Goal: Task Accomplishment & Management: Complete application form

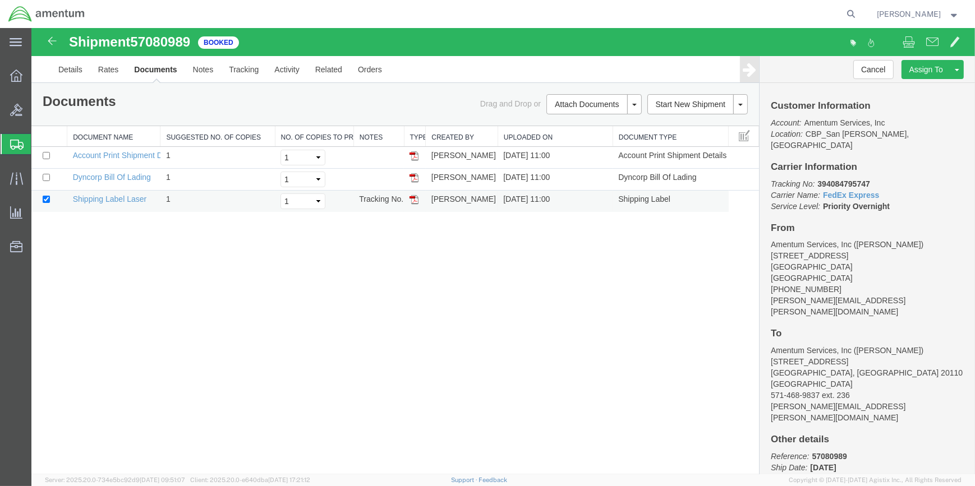
click at [415, 196] on img at bounding box center [413, 199] width 9 height 9
click at [0, 0] on span "Shipment Manager" at bounding box center [0, 0] width 0 height 0
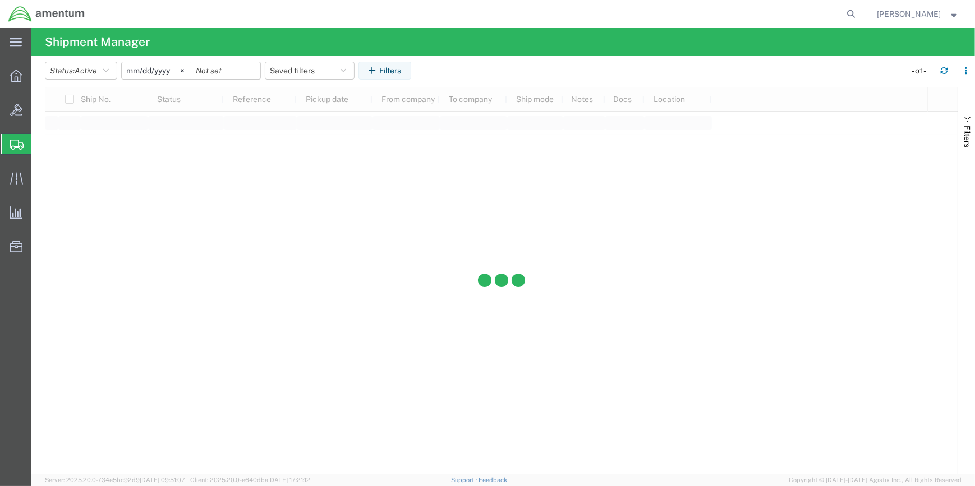
click at [0, 0] on span "Shipment Manager" at bounding box center [0, 0] width 0 height 0
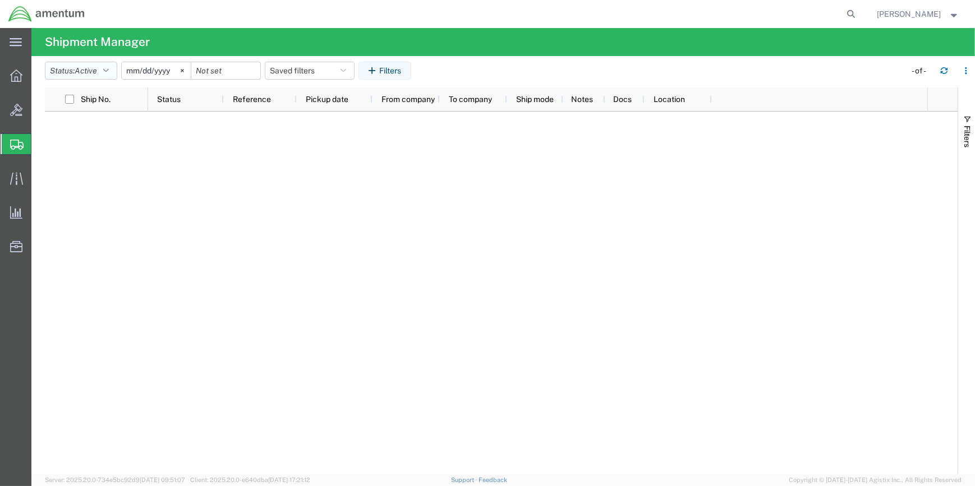
click at [115, 75] on button "Status: Active" at bounding box center [81, 71] width 72 height 18
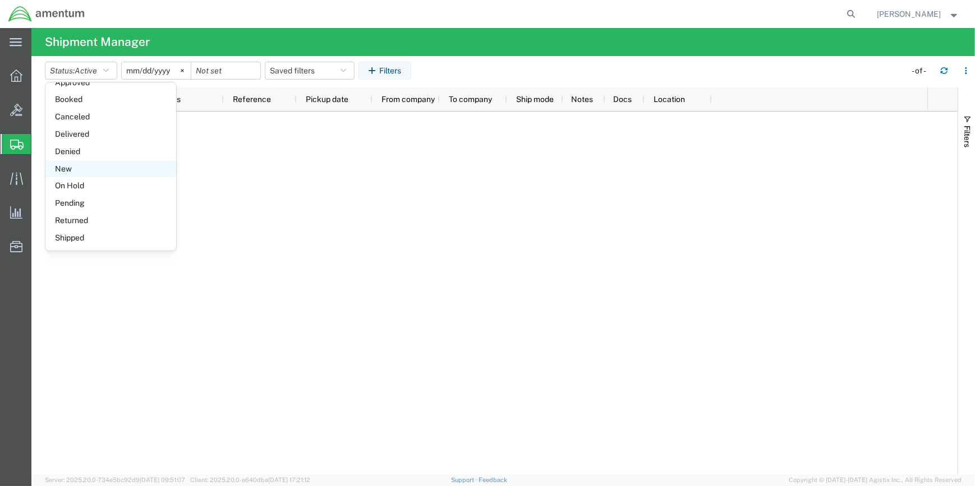
scroll to position [13, 0]
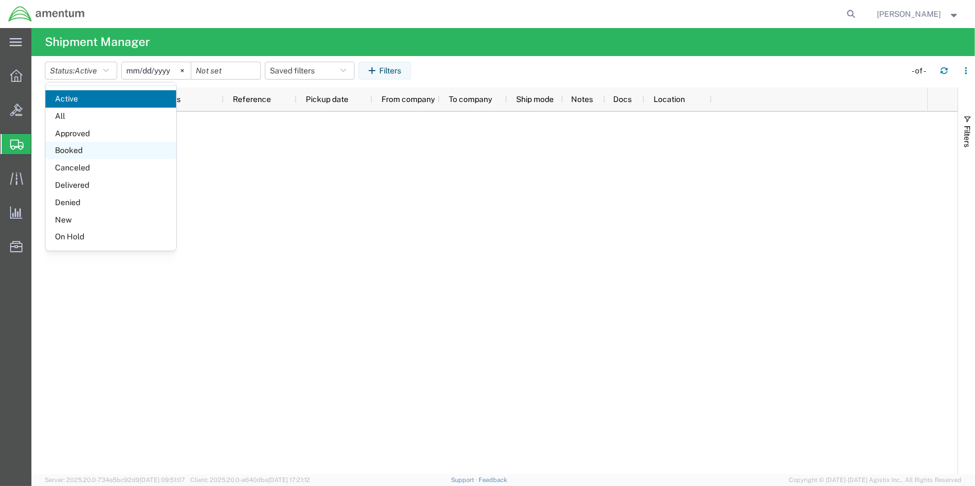
click at [74, 148] on span "Booked" at bounding box center [110, 150] width 131 height 17
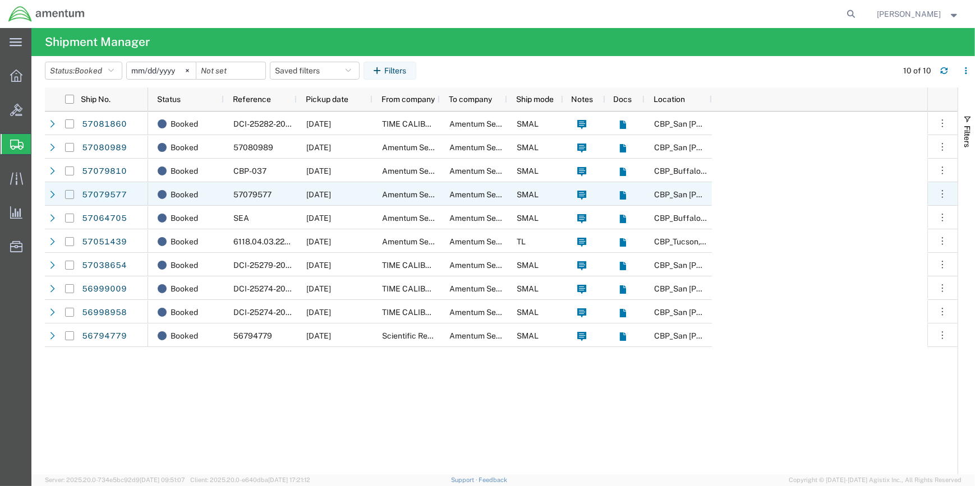
click at [67, 195] on input "Press Space to toggle row selection (unchecked)" at bounding box center [69, 194] width 9 height 9
checkbox input "true"
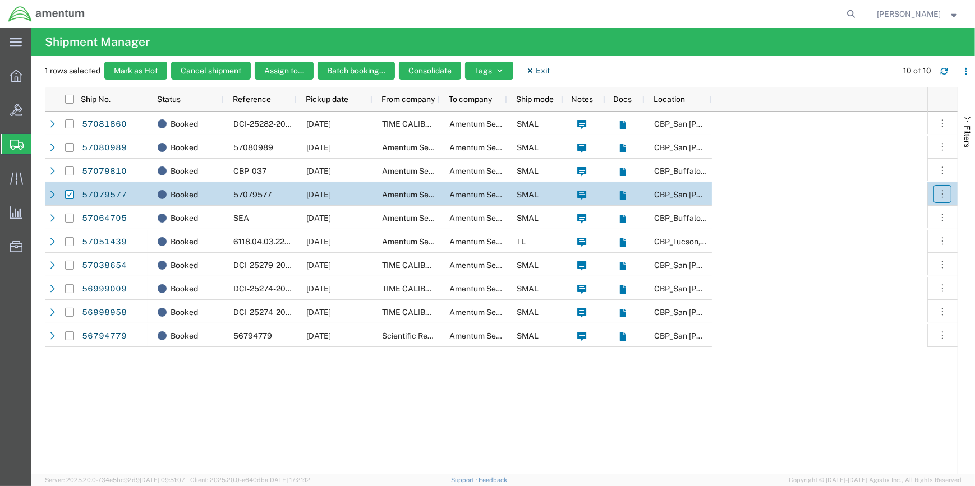
click at [945, 195] on icon "button" at bounding box center [941, 193] width 11 height 11
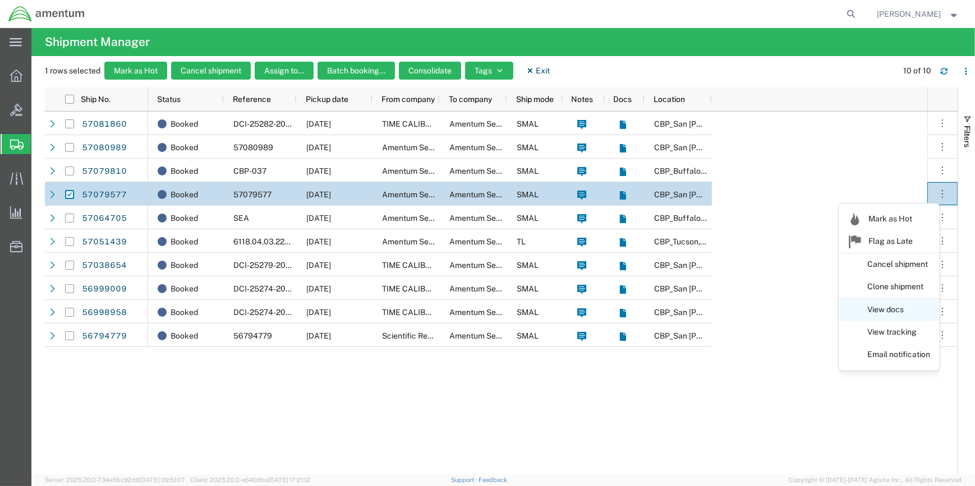
click at [892, 309] on link "View docs" at bounding box center [889, 310] width 100 height 20
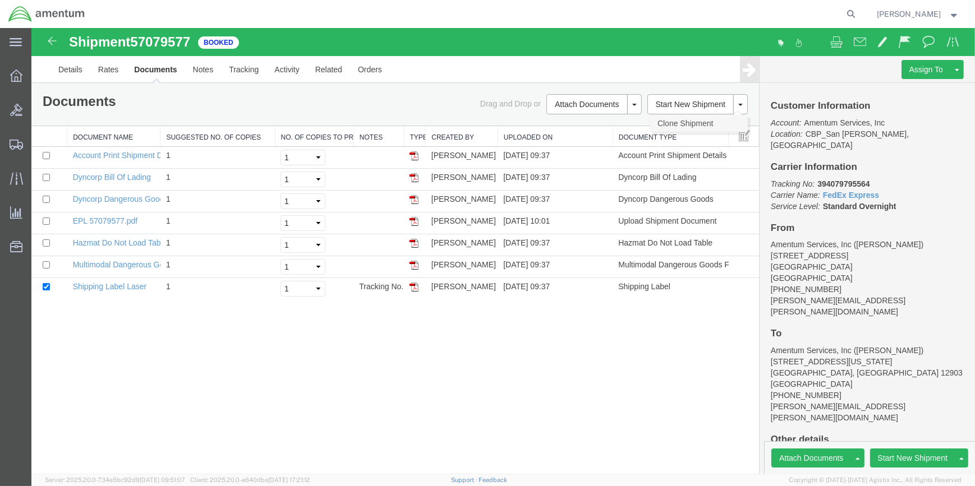
click at [679, 123] on link "Clone Shipment" at bounding box center [698, 123] width 97 height 17
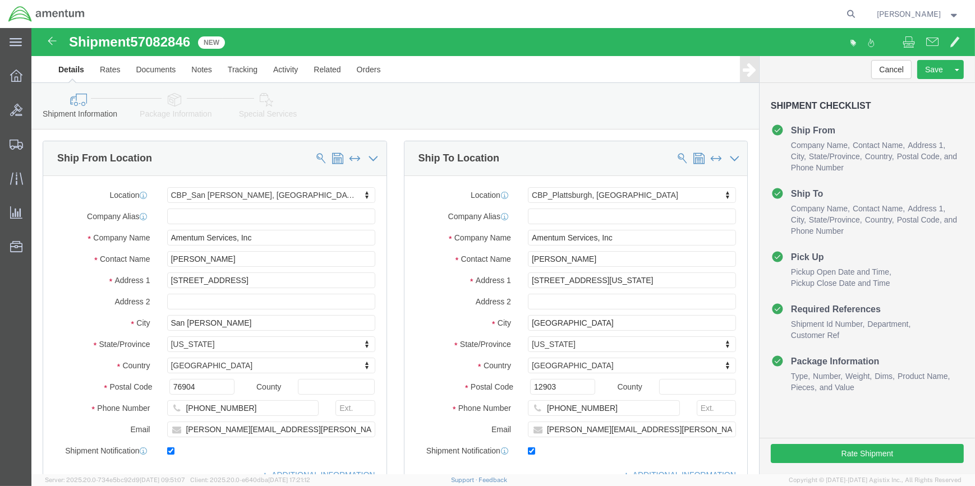
select select "49914"
select select "49927"
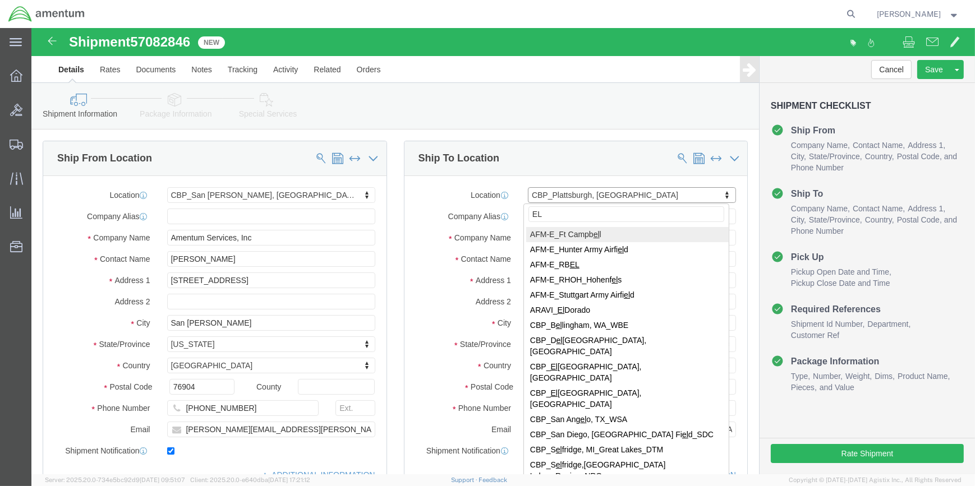
type input "ELP"
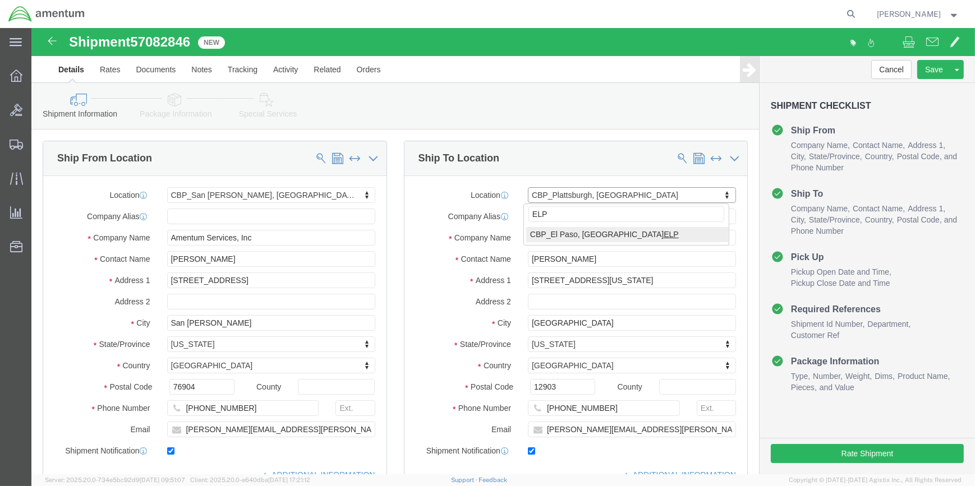
select select "49939"
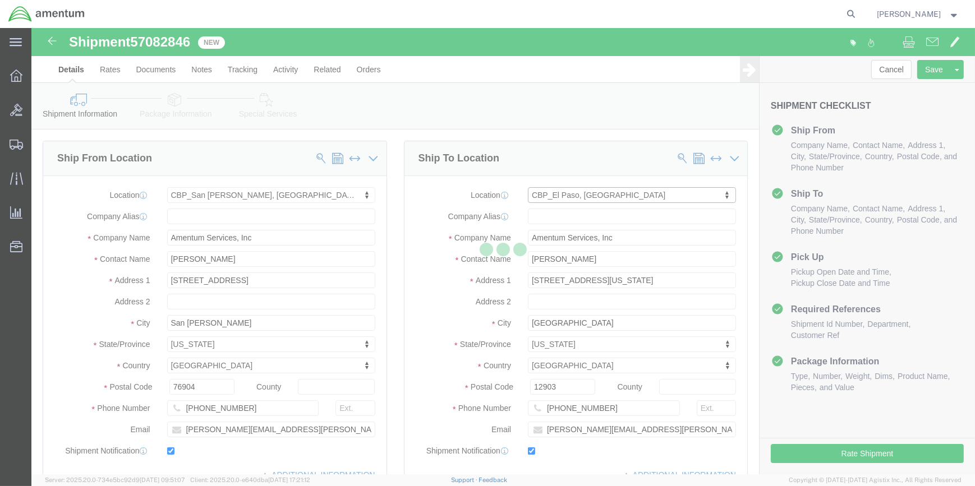
type input "[DATE][PERSON_NAME]"
type input "[STREET_ADDRESS][PERSON_NAME]"
type input "[GEOGRAPHIC_DATA]"
type input "79925"
type input "[PHONE_NUMBER]"
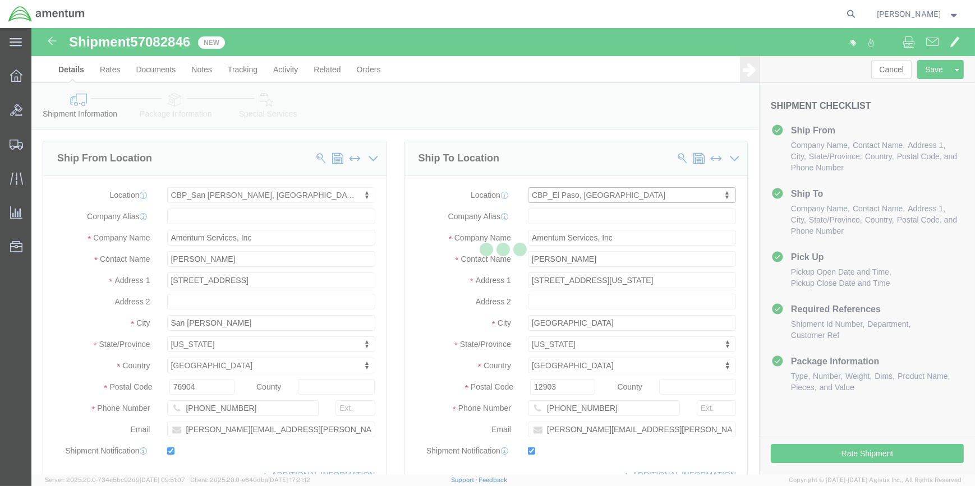
type input "[DATE][EMAIL_ADDRESS][PERSON_NAME][DOMAIN_NAME]"
select select "[GEOGRAPHIC_DATA]"
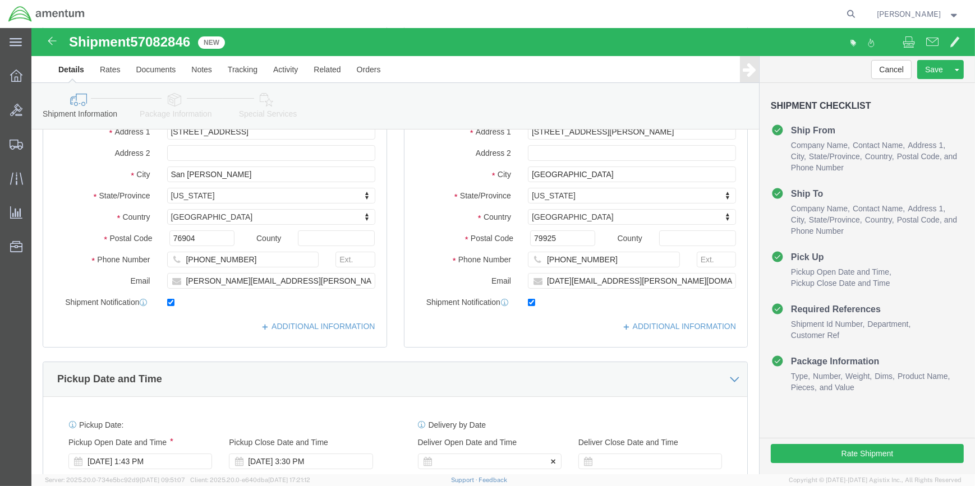
scroll to position [255, 0]
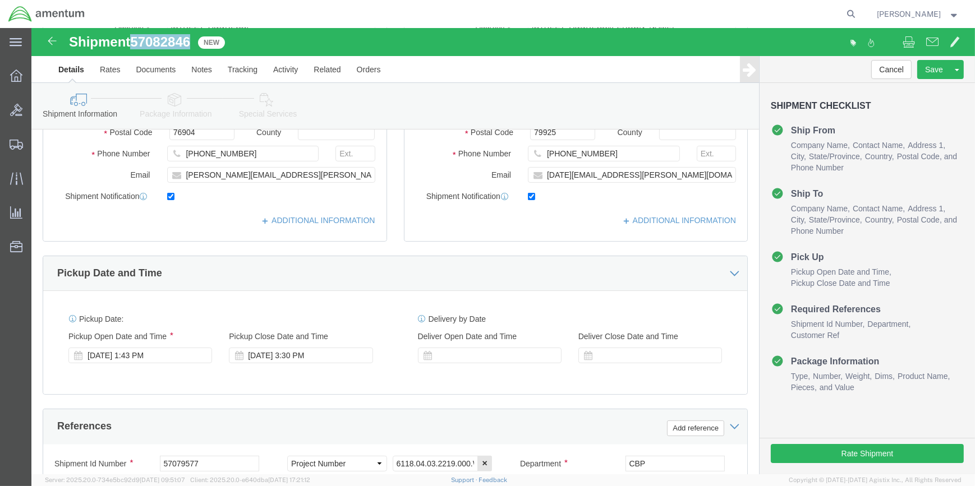
drag, startPoint x: 104, startPoint y: 9, endPoint x: 159, endPoint y: 12, distance: 55.6
click span "57082846"
copy span "57082846"
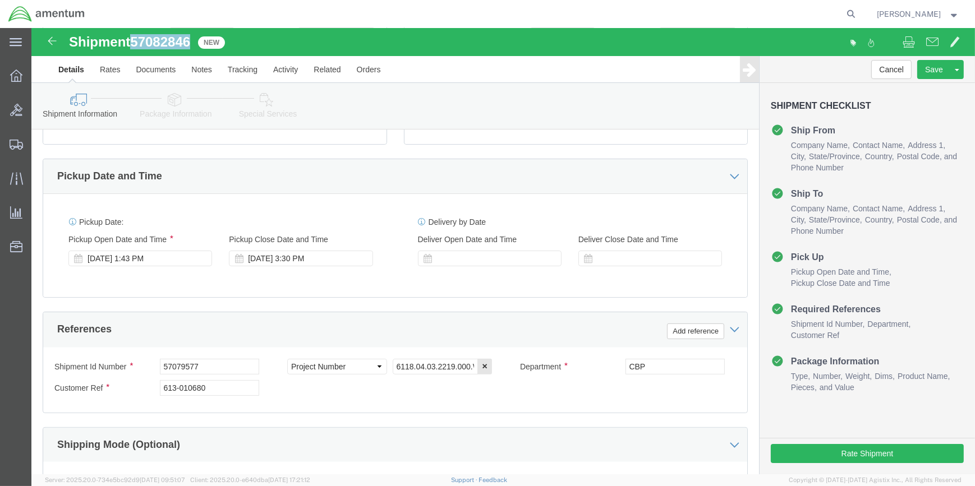
scroll to position [408, 0]
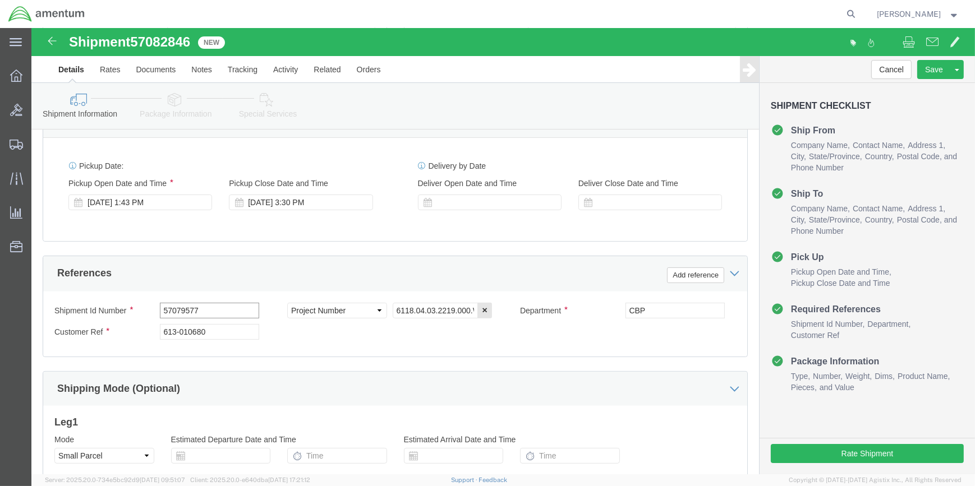
click input "57079577"
type input "5"
paste input "57082846"
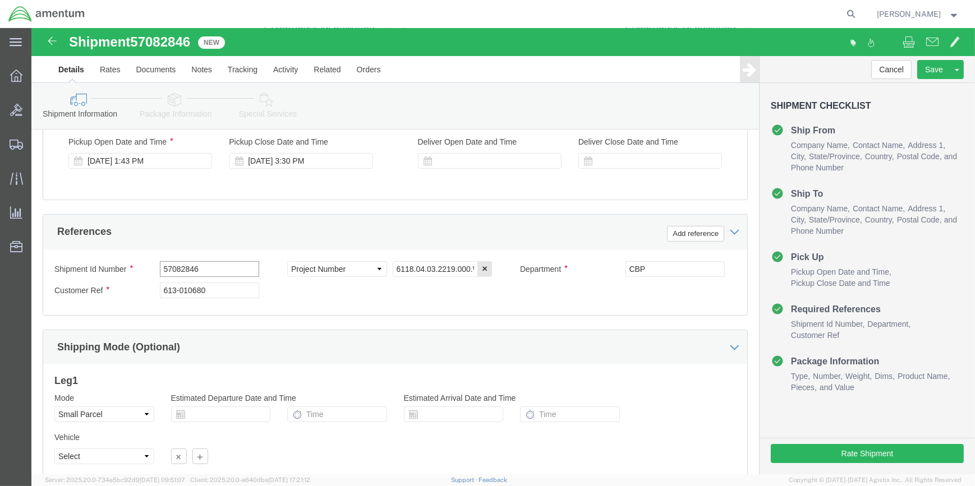
scroll to position [459, 0]
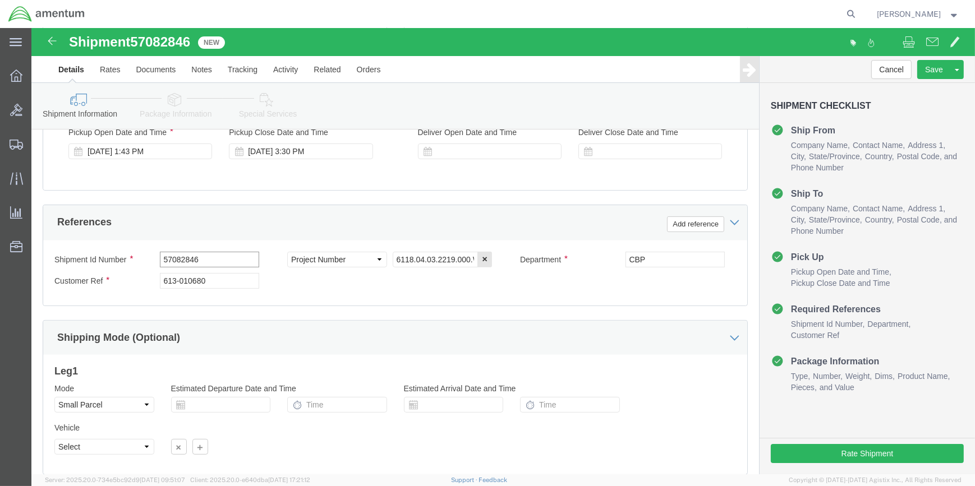
type input "57082846"
click input "613-010680"
type input "6"
click input "text"
paste input "496-010797"
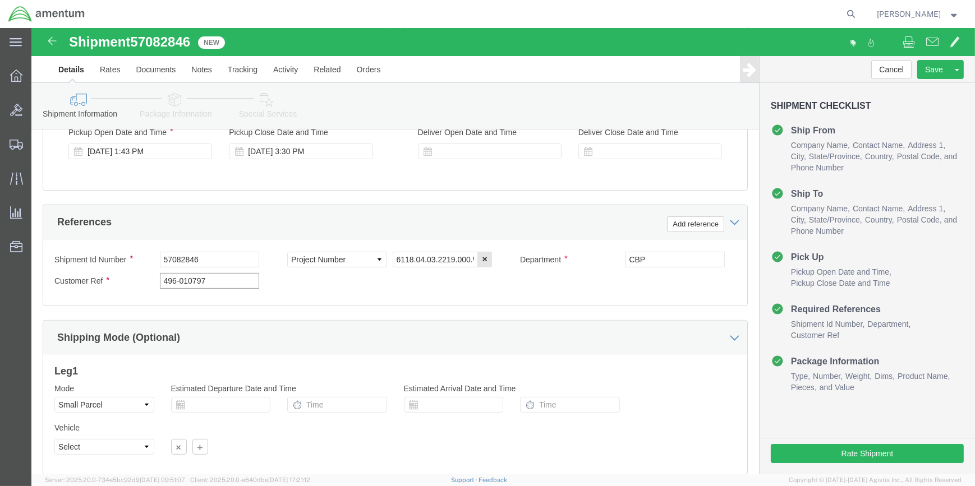
type input "496-010797"
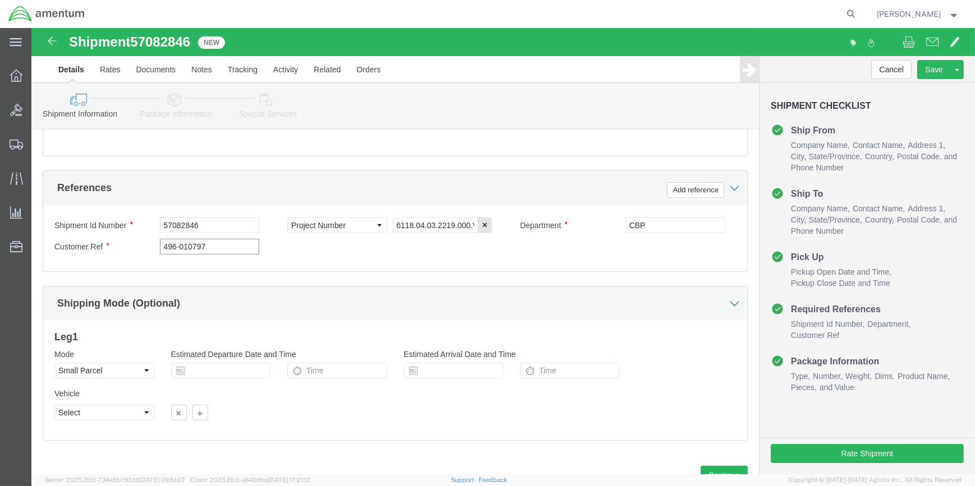
scroll to position [537, 0]
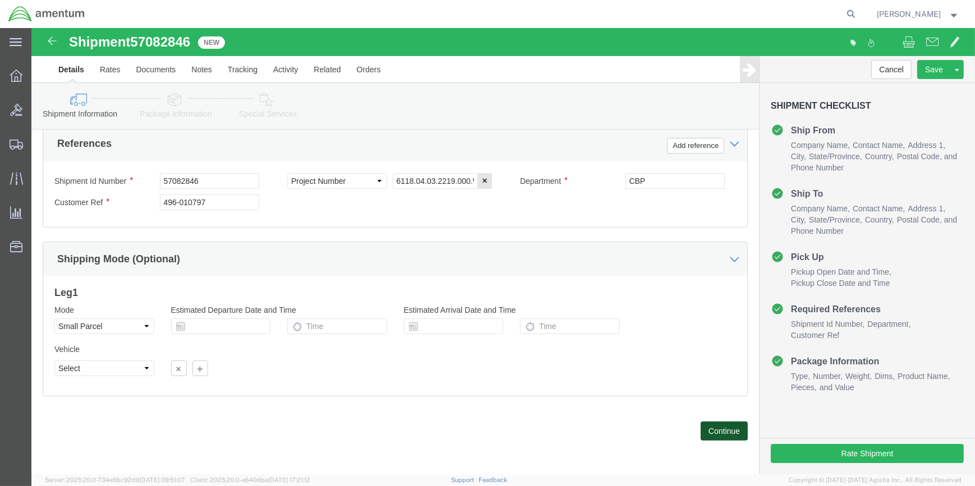
click button "Continue"
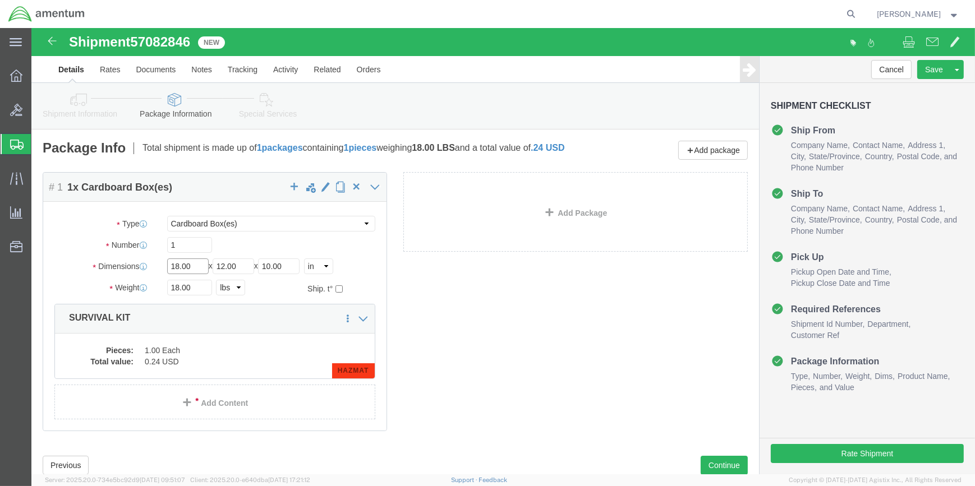
drag, startPoint x: 167, startPoint y: 244, endPoint x: 181, endPoint y: 244, distance: 14.0
click input "18.00"
type input "18.0019"
type input "12"
type input "13"
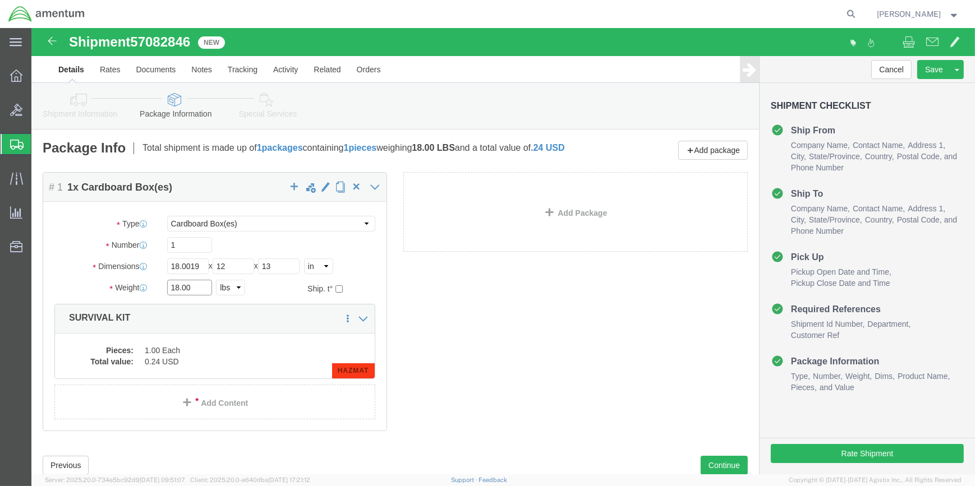
click input "18.00"
type input "1"
type input "5.5"
click dd "1.00 Each"
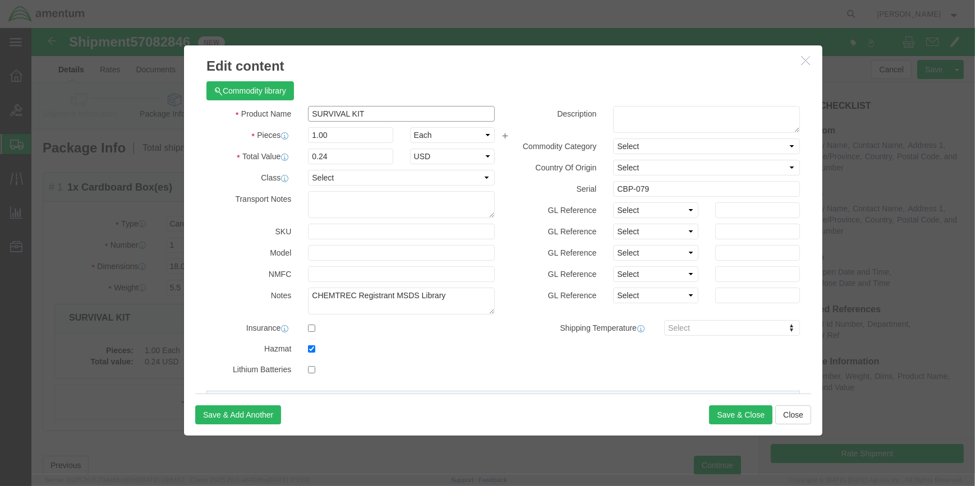
drag, startPoint x: 346, startPoint y: 85, endPoint x: 363, endPoint y: 85, distance: 17.4
click input "SURVIVAL KIT"
type input "S"
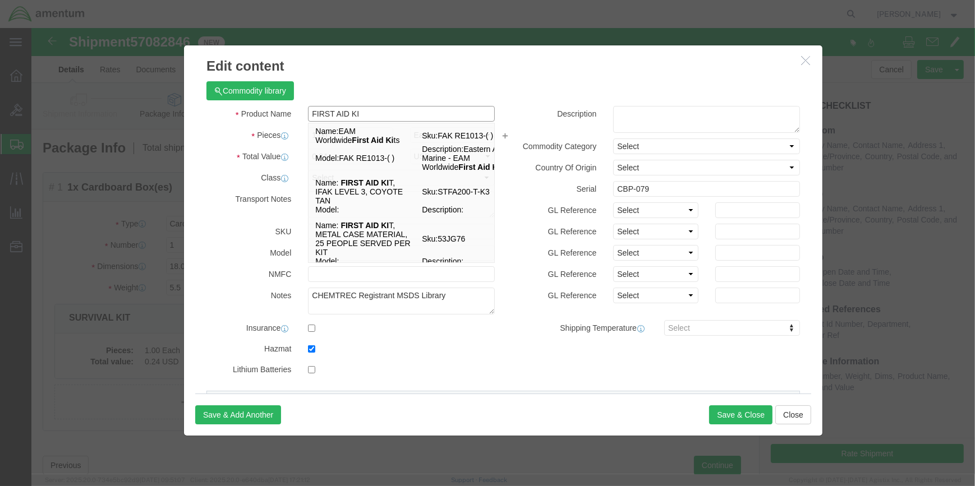
type input "FIRST AID KIT"
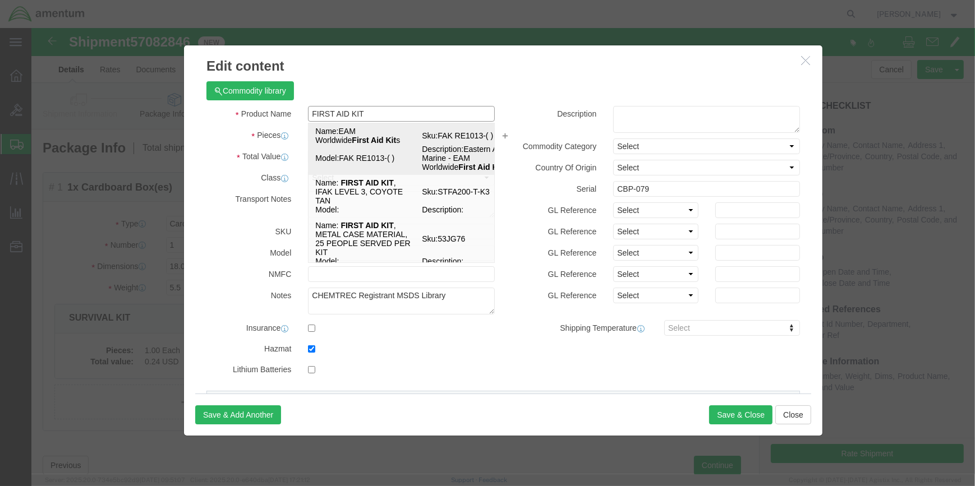
click td "Model: FAK RE1013-( )"
select select "LBS"
select select "USD"
type textarea "EAM First Aid Kits SDS 006 - SDS on file in CHEMTREC Registrant MSDS Library"
type input "First aid kit"
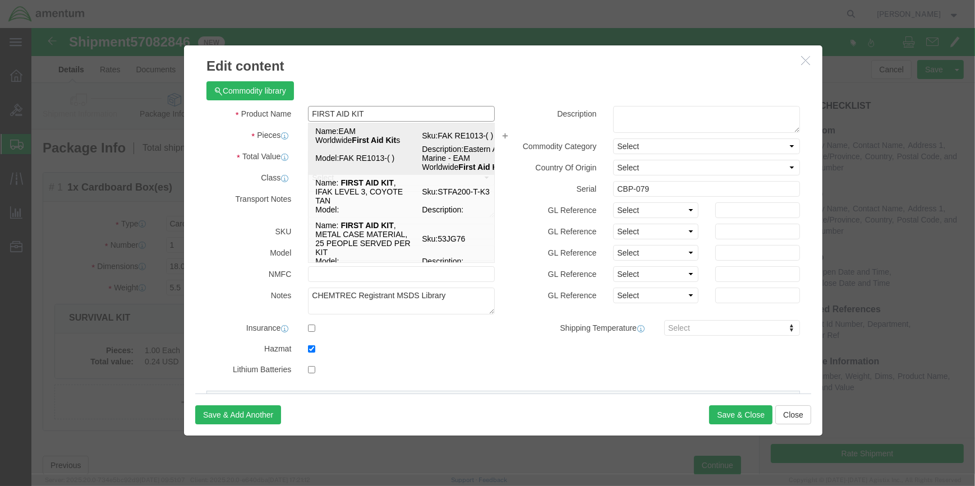
type input "3316"
select select "II"
select select
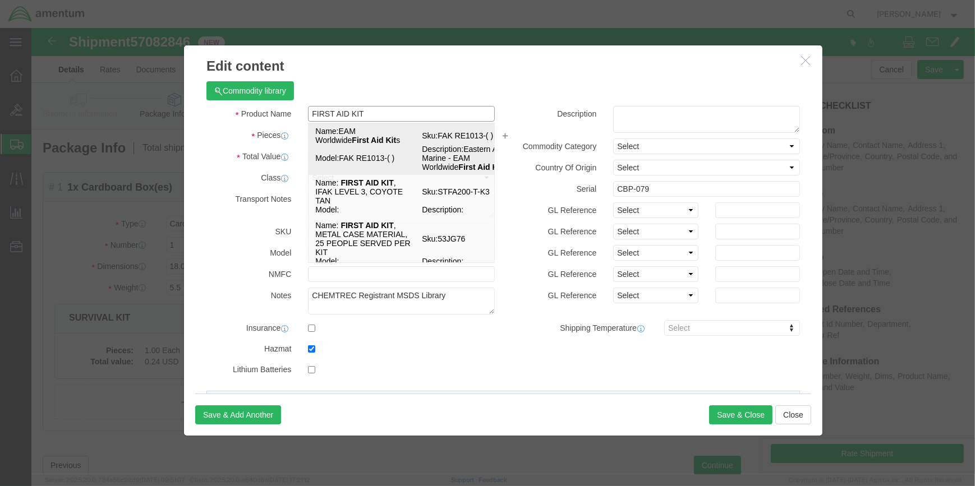
type input "EAM Worldwide First Aid Kits"
type input "FAK RE1013-( )"
type textarea "Eastern Aero Marine - EAM Worldwide First Aid Kits"
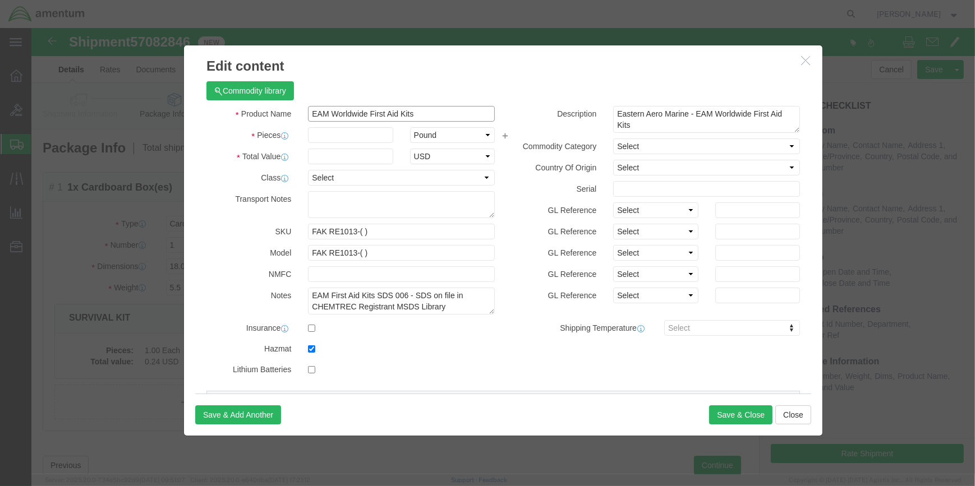
type input "EAM Worldwide First Aid Kits"
click input "text"
type input "CBP-043"
click input "text"
type input "1"
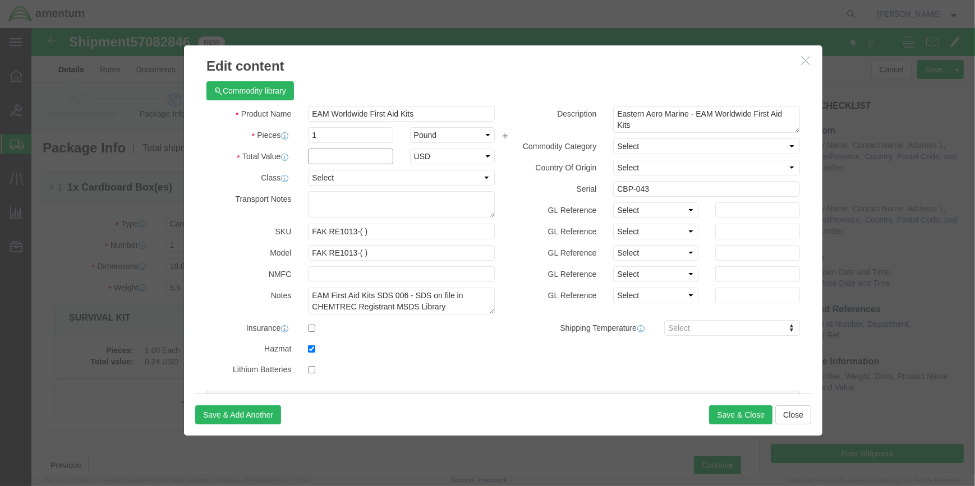
drag, startPoint x: 338, startPoint y: 129, endPoint x: 362, endPoint y: 132, distance: 24.9
click input "text"
type input "5.97"
drag, startPoint x: 450, startPoint y: 107, endPoint x: 445, endPoint y: 114, distance: 8.9
click select "Select Bag Barrels 100Board Feet Bottle Box Blister Pack Carats Can Capsule Car…"
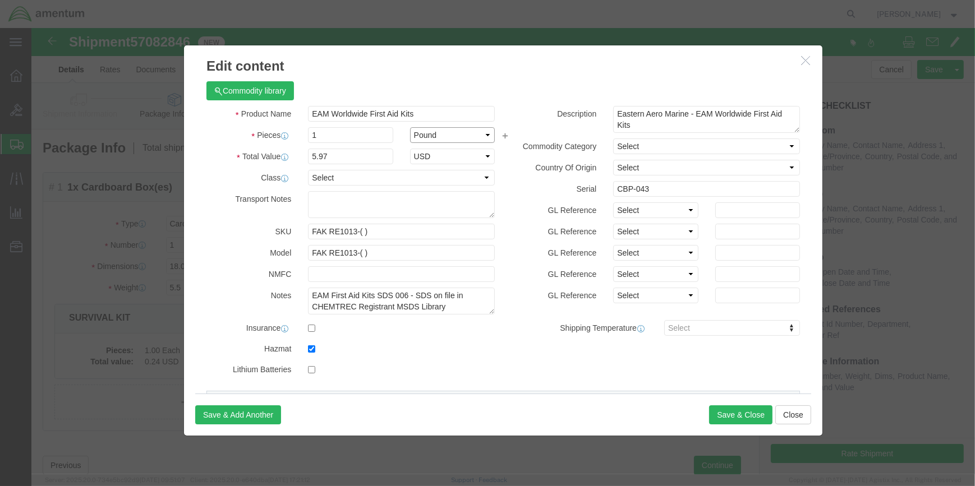
select select "EA"
click select "Select Bag Barrels 100Board Feet Bottle Box Blister Pack Carats Can Capsule Car…"
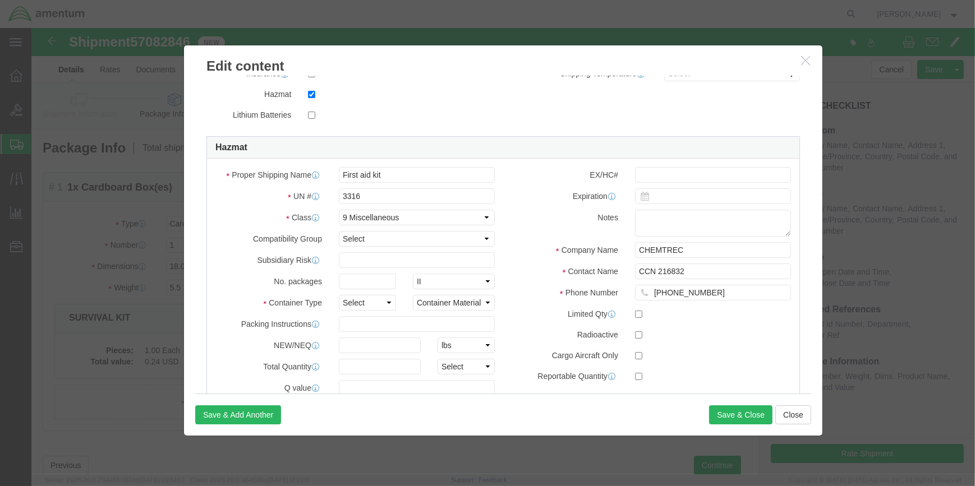
scroll to position [296, 0]
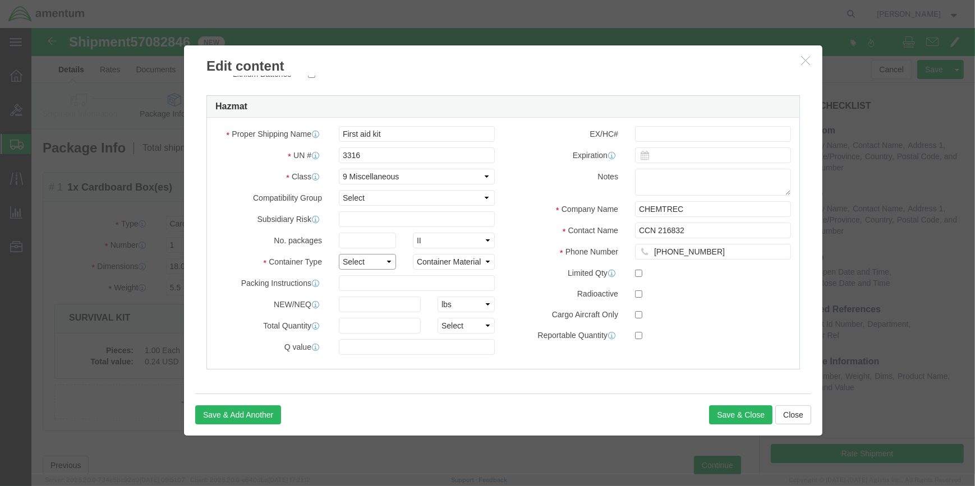
click select "Select 1 - Drums 2 - Reserved 3 - Jerricans 4 - Boxes 5 - Bags 6 - Composite Pa…"
select select "BAGS"
click select "Select 1 - Drums 2 - Reserved 3 - Jerricans 4 - Boxes 5 - Bags 6 - Composite Pa…"
drag, startPoint x: 452, startPoint y: 231, endPoint x: 446, endPoint y: 242, distance: 12.0
click select "Container Material A - Steel (all types and surface treatments) B - Aluminum C …"
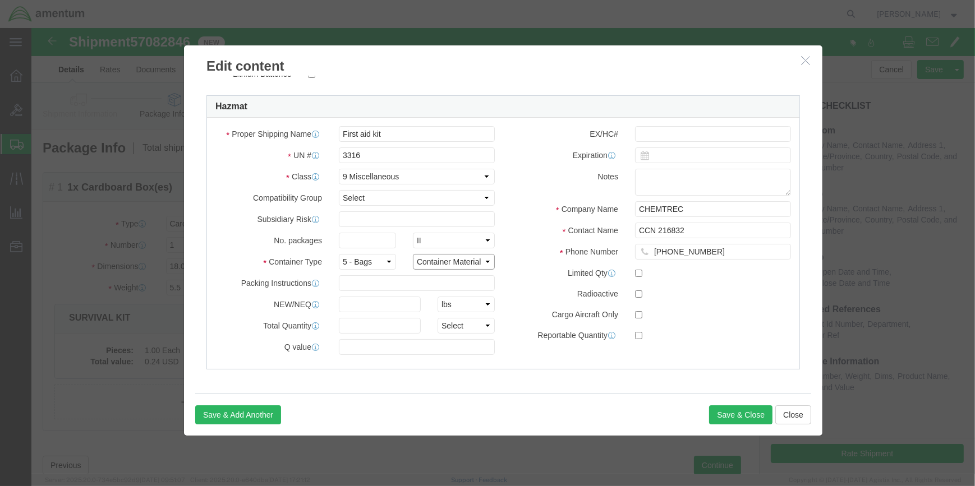
select select "FIBERBOARD"
click select "Container Material A - Steel (all types and surface treatments) B - Aluminum C …"
drag, startPoint x: 321, startPoint y: 255, endPoint x: 615, endPoint y: 256, distance: 293.8
click input "text"
type input "960"
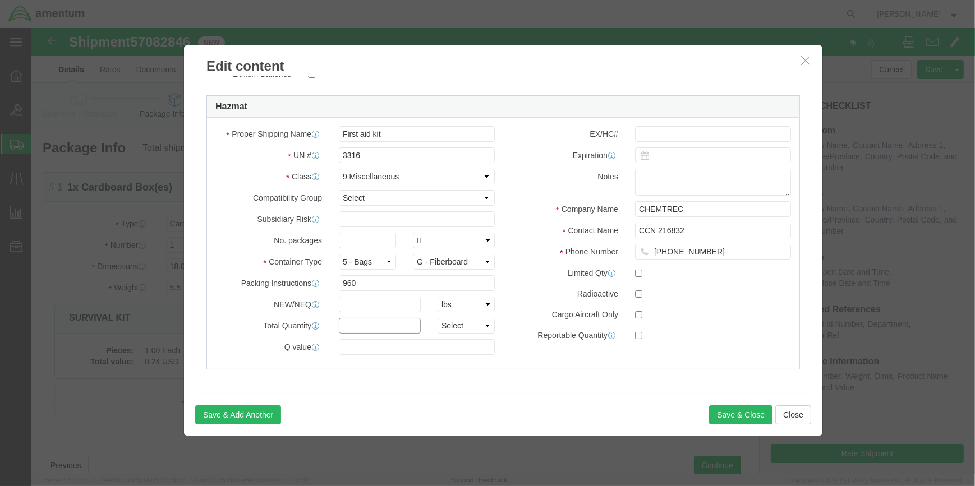
drag, startPoint x: 353, startPoint y: 297, endPoint x: 389, endPoint y: 292, distance: 36.9
click input "text"
type input ".3"
drag, startPoint x: 447, startPoint y: 296, endPoint x: 441, endPoint y: 299, distance: 7.0
click select "Select curies gallons kgs lbs liters milliliters"
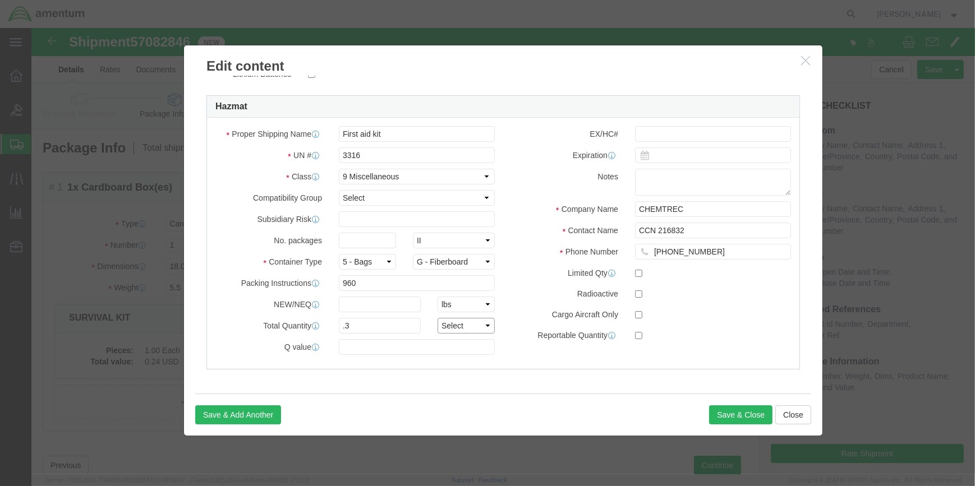
select select "KGS"
click select "Select curies gallons kgs lbs liters milliliters"
click select "Packaging Group I II III"
select select
click select "Packaging Group I II III"
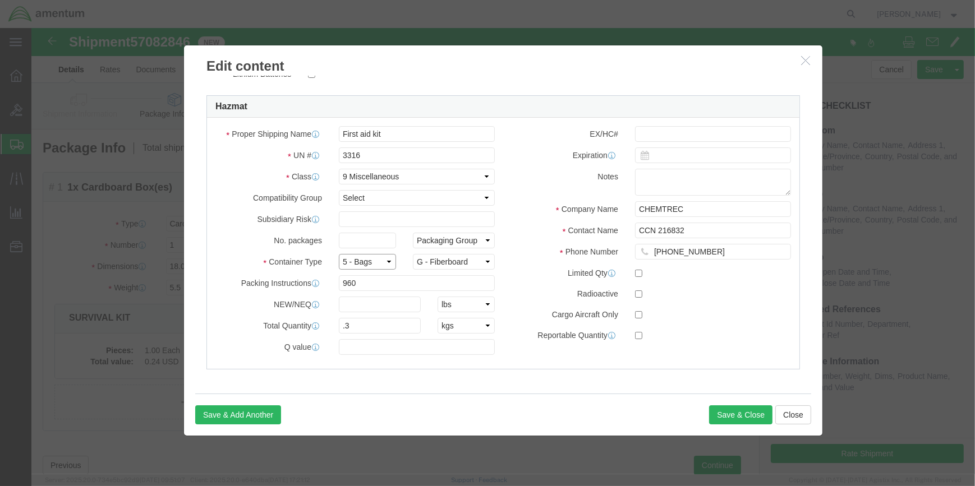
click select "Select 1 - Drums 2 - Reserved 3 - Jerricans 4 - Boxes 5 - Bags 6 - Composite Pa…"
select select "BOXES"
click select "Select 1 - Drums 2 - Reserved 3 - Jerricans 4 - Boxes 5 - Bags 6 - Composite Pa…"
click button "Save & Close"
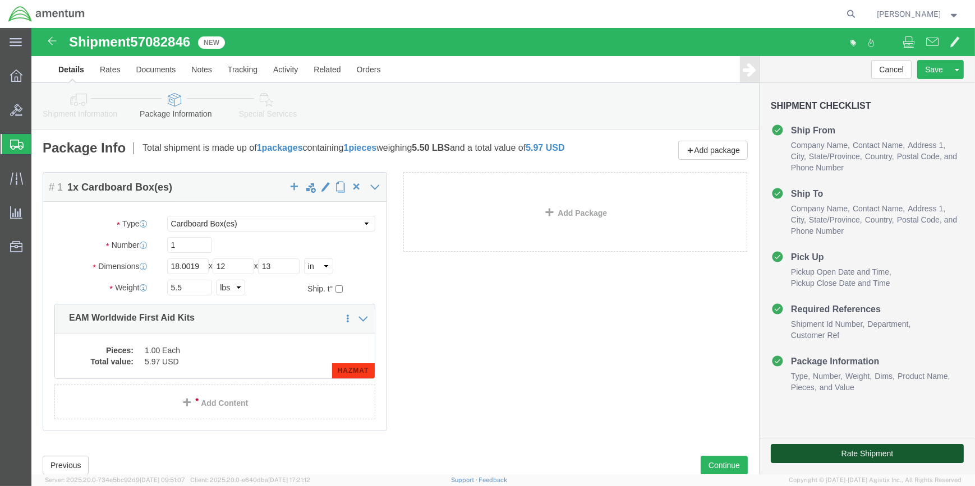
click button "Rate Shipment"
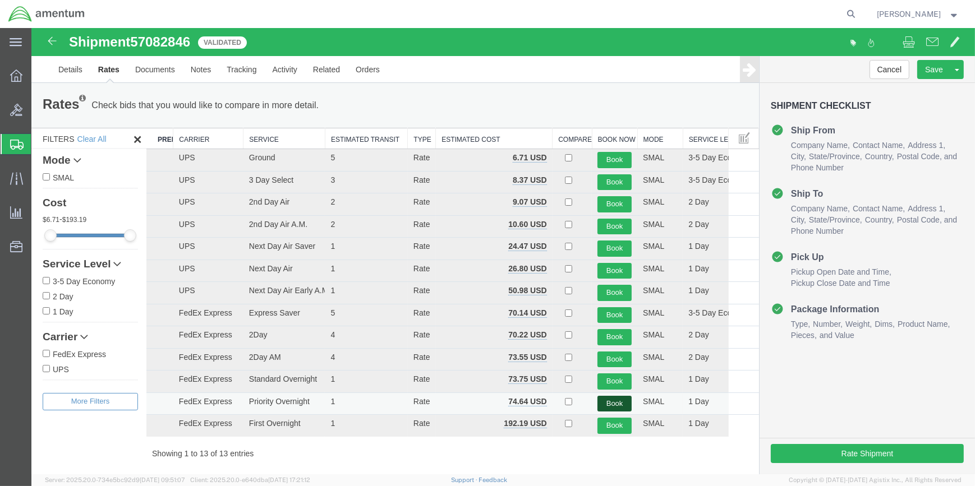
click at [612, 401] on button "Book" at bounding box center [614, 404] width 34 height 16
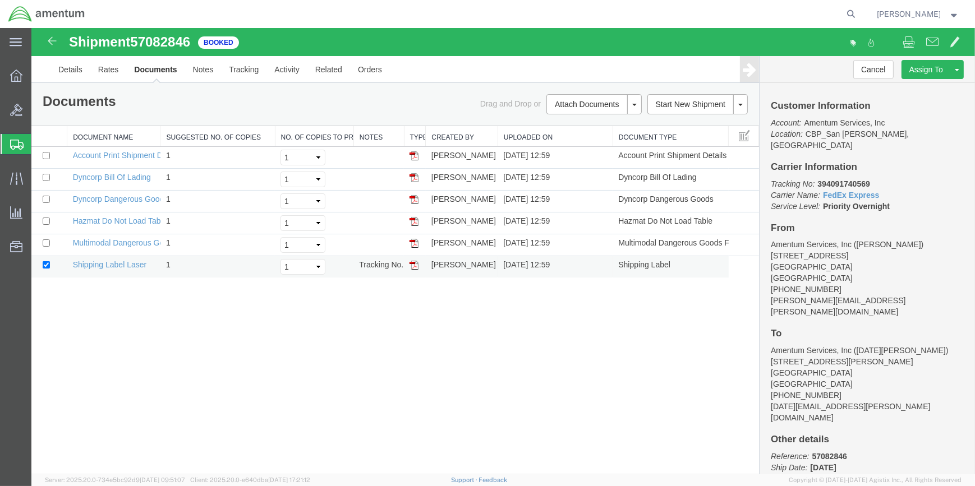
click at [414, 266] on img at bounding box center [413, 265] width 9 height 9
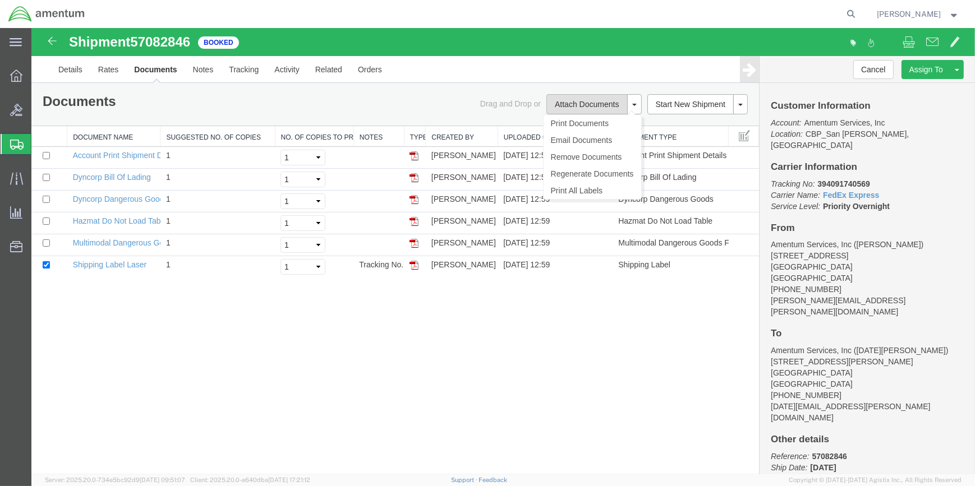
click at [595, 105] on button "Attach Documents" at bounding box center [586, 104] width 81 height 20
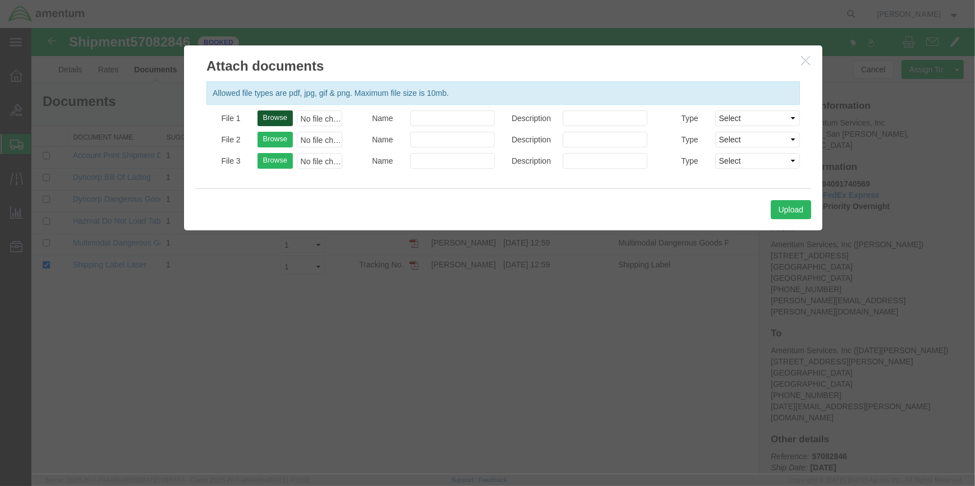
click at [276, 114] on button "Browse" at bounding box center [274, 118] width 35 height 16
type input "C:\fakepath\ELP 57082846.pdf"
click at [793, 207] on button "Upload" at bounding box center [790, 209] width 40 height 19
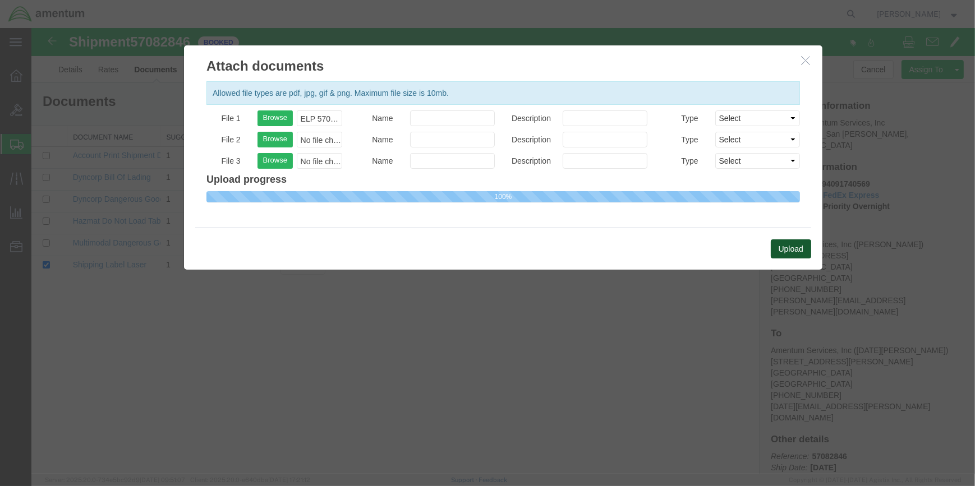
select select
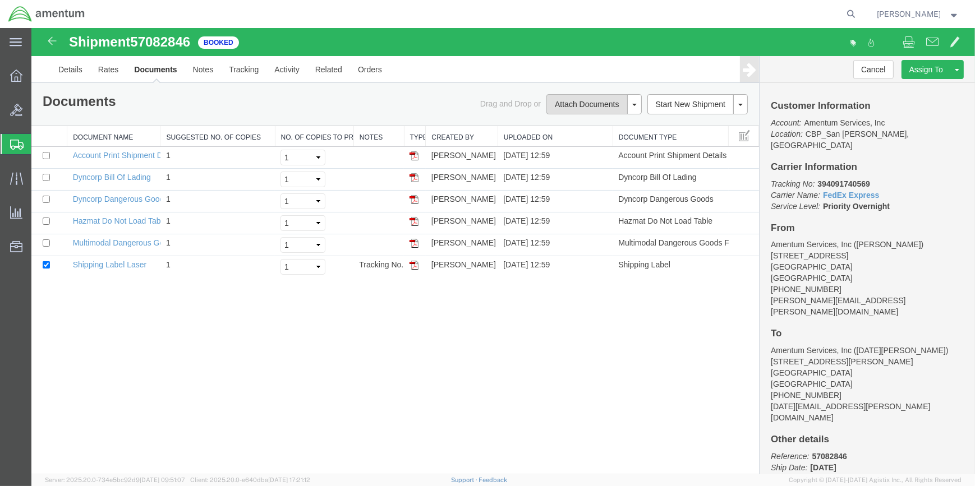
click at [583, 106] on button "Attach Documents" at bounding box center [586, 104] width 81 height 20
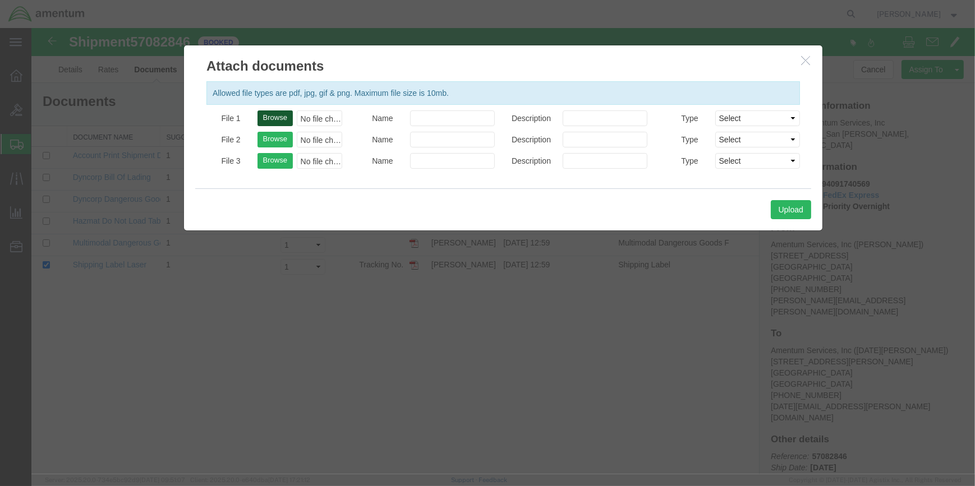
click at [270, 114] on button "Browse" at bounding box center [274, 118] width 35 height 16
type input "C:\fakepath\ELP 57082846.pdf"
click at [809, 205] on button "Upload" at bounding box center [790, 209] width 40 height 19
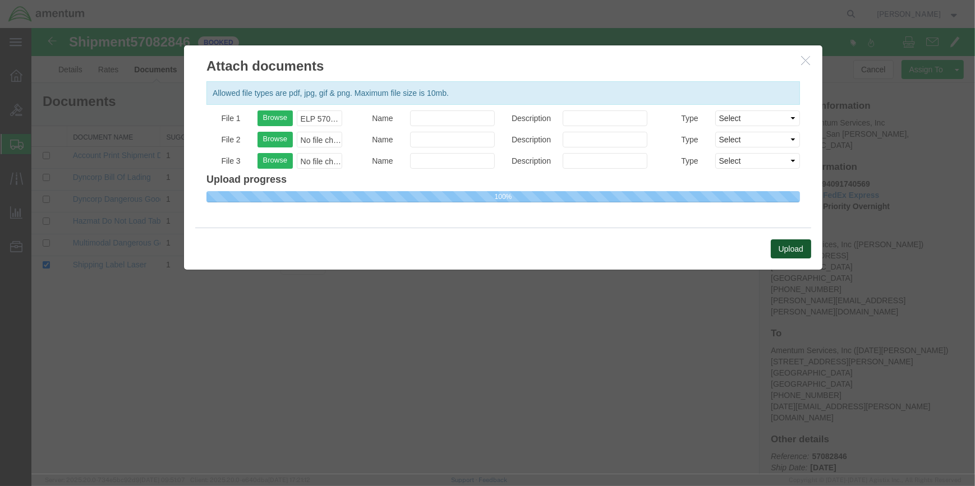
select select
